Goal: Download file/media

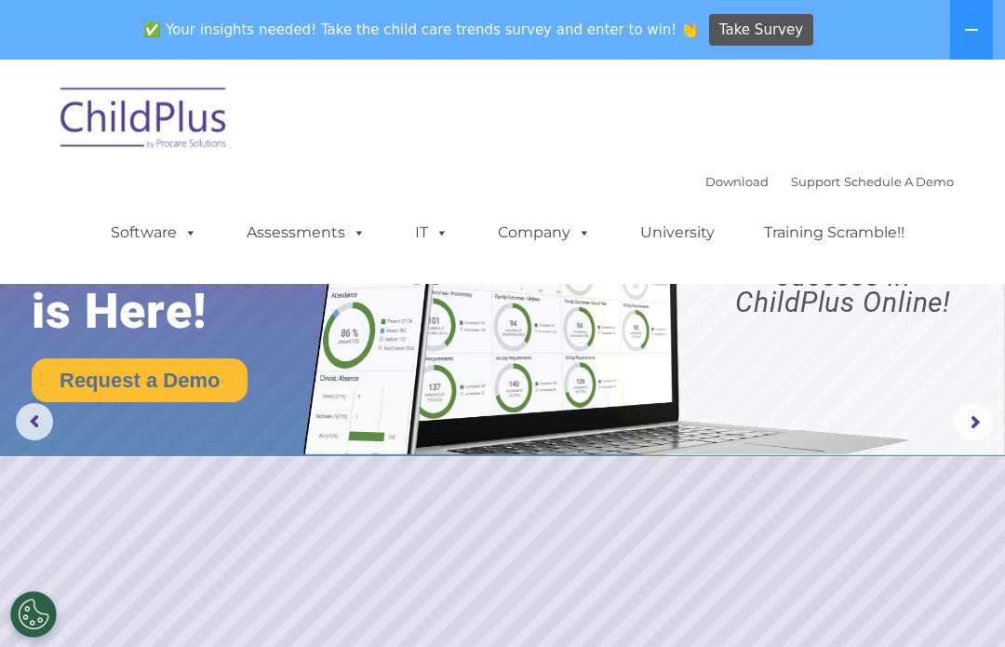
select select "MEDIUM"
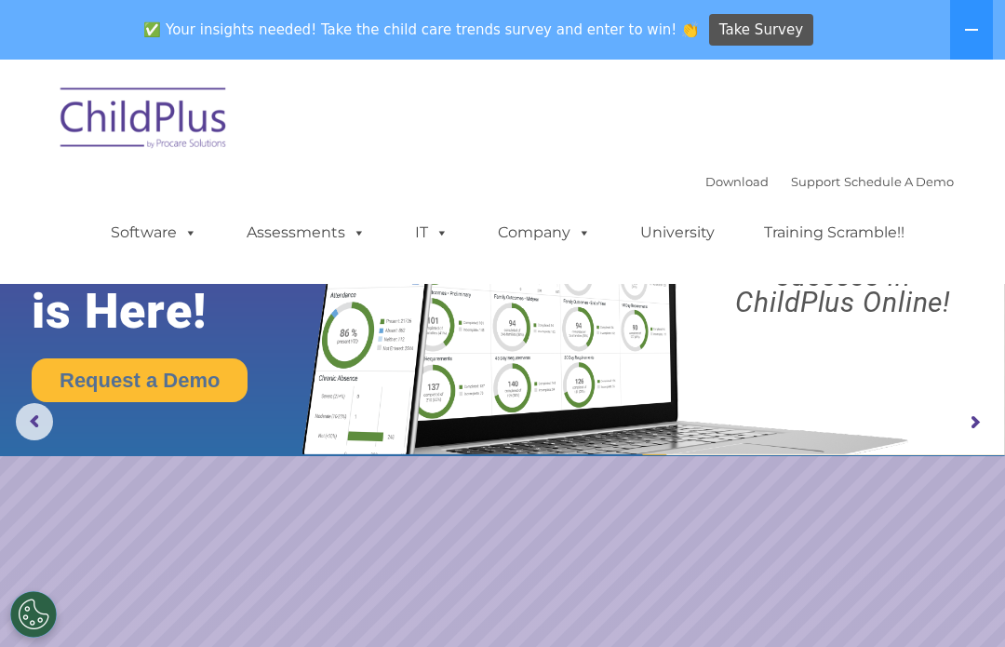
click at [971, 425] on rs-arrow at bounding box center [974, 422] width 37 height 37
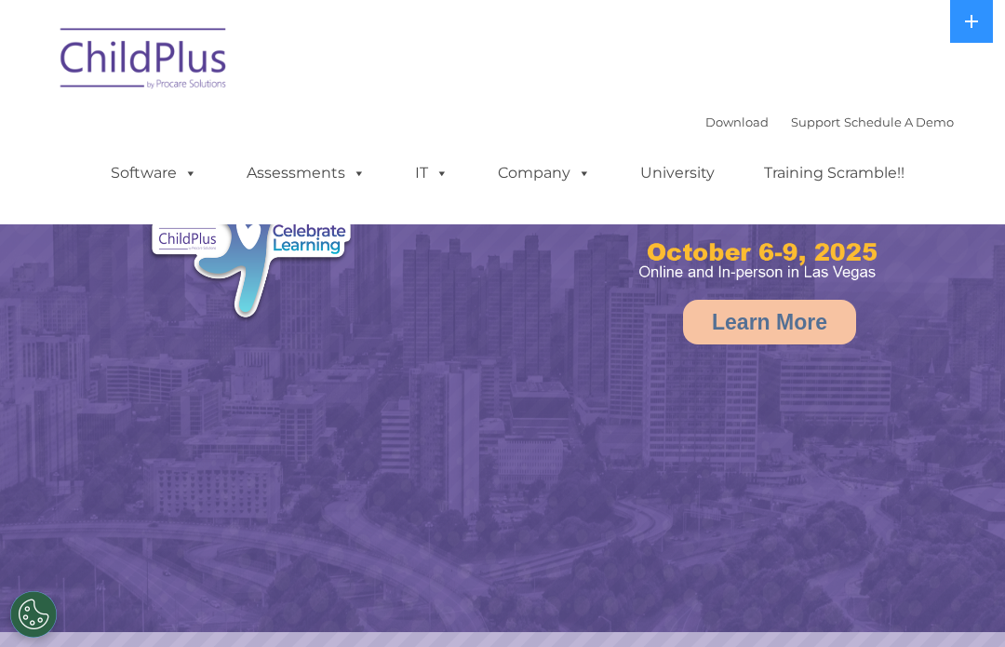
select select "MEDIUM"
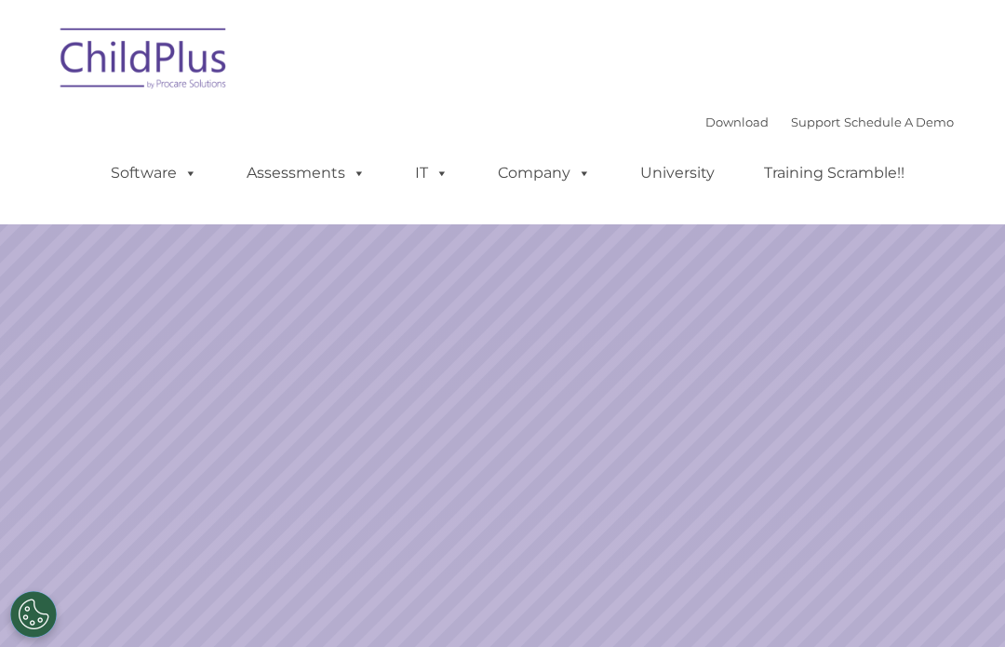
select select "MEDIUM"
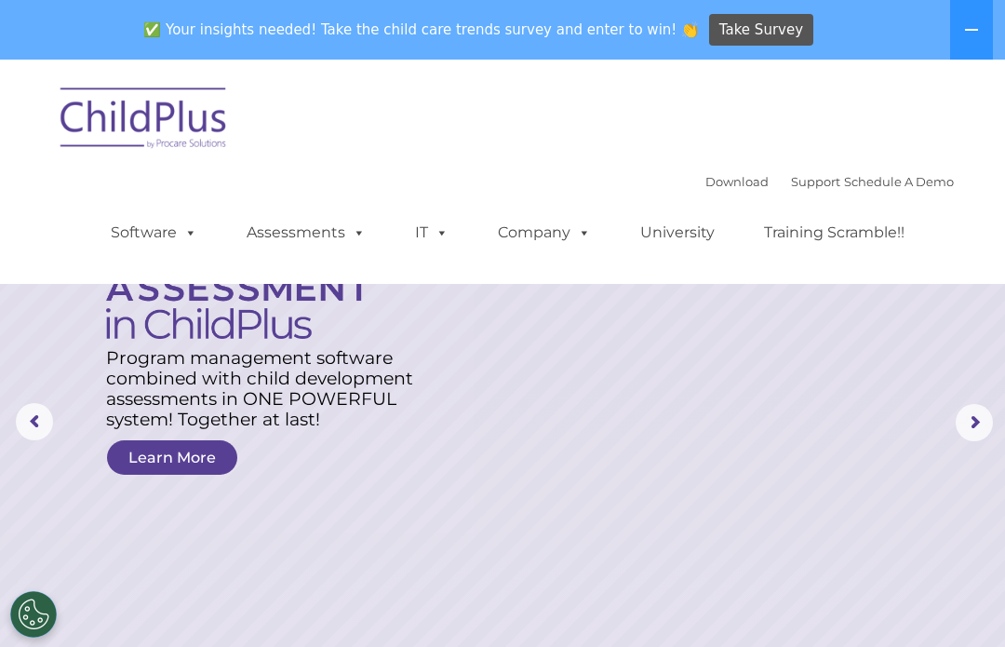
click at [711, 176] on link "Download" at bounding box center [736, 181] width 63 height 15
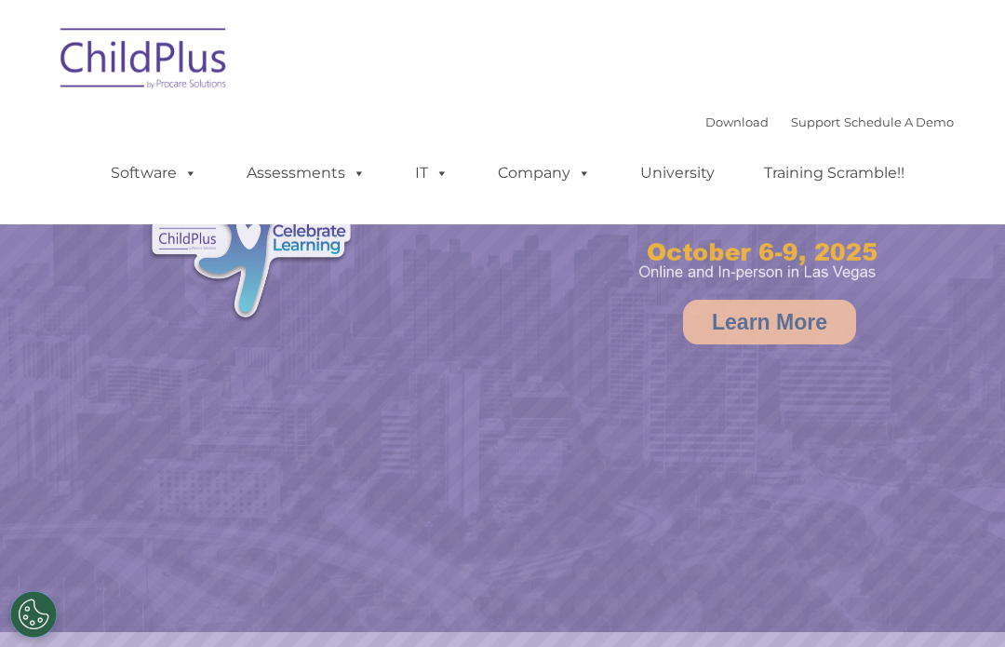
select select "MEDIUM"
